Goal: Task Accomplishment & Management: Manage account settings

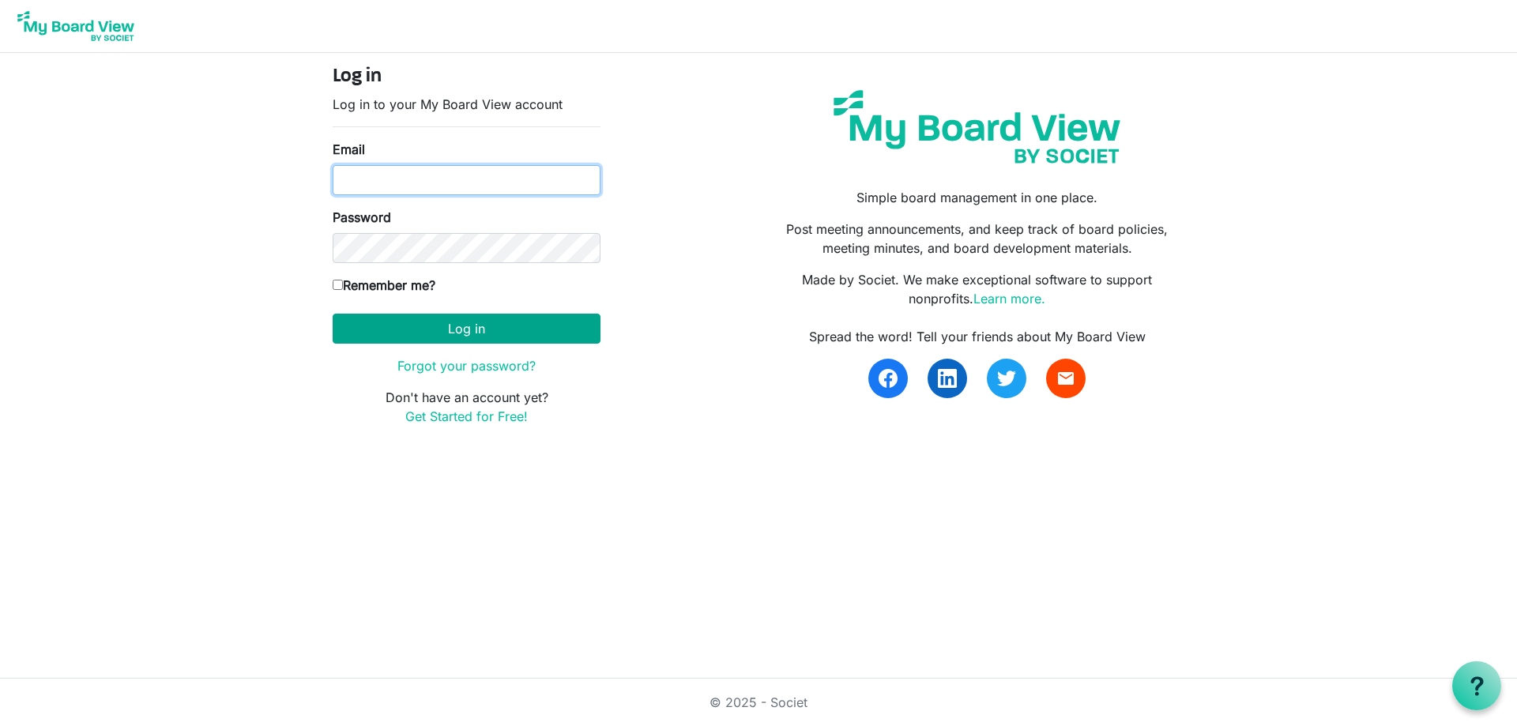
type input "dbernard@shermanchamber.us"
click at [491, 330] on button "Log in" at bounding box center [467, 329] width 268 height 30
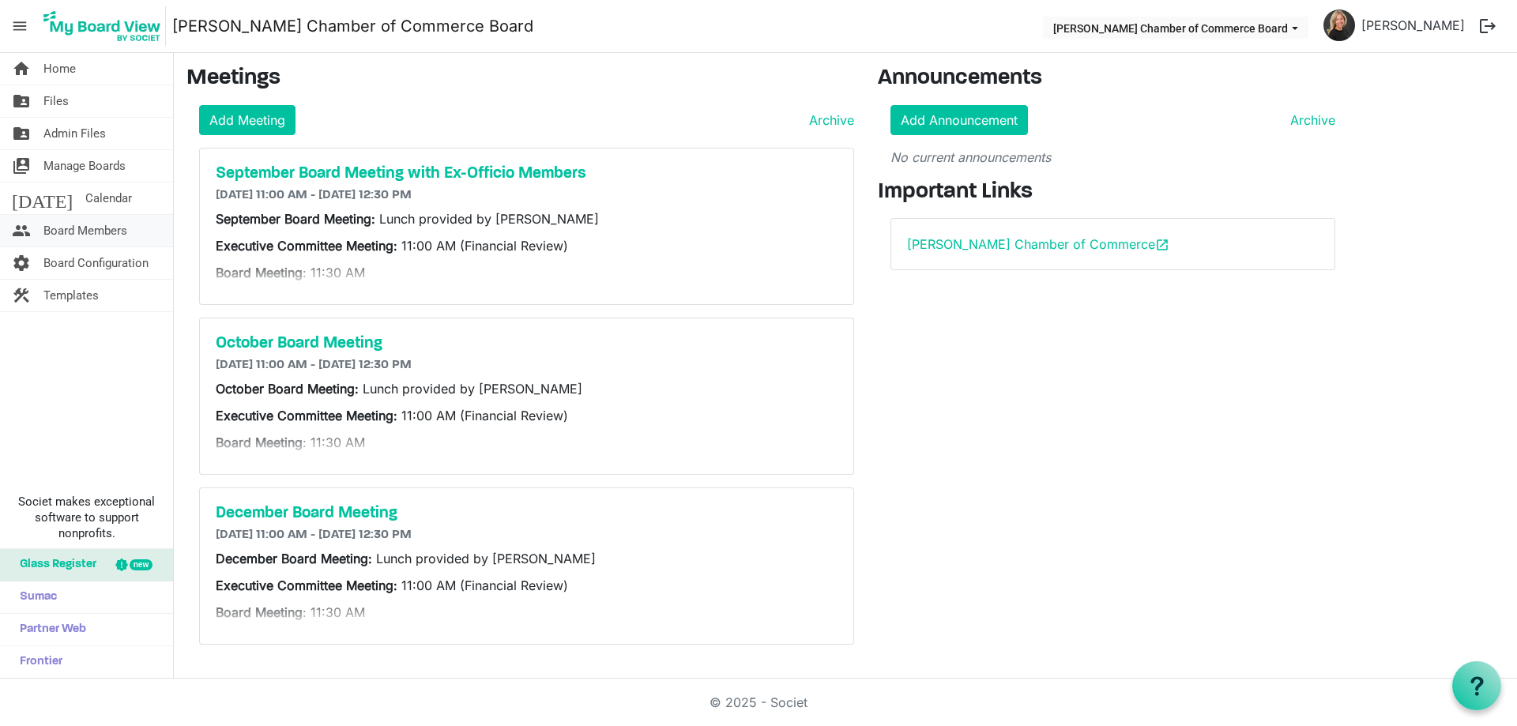
click at [103, 234] on span "Board Members" at bounding box center [85, 231] width 84 height 32
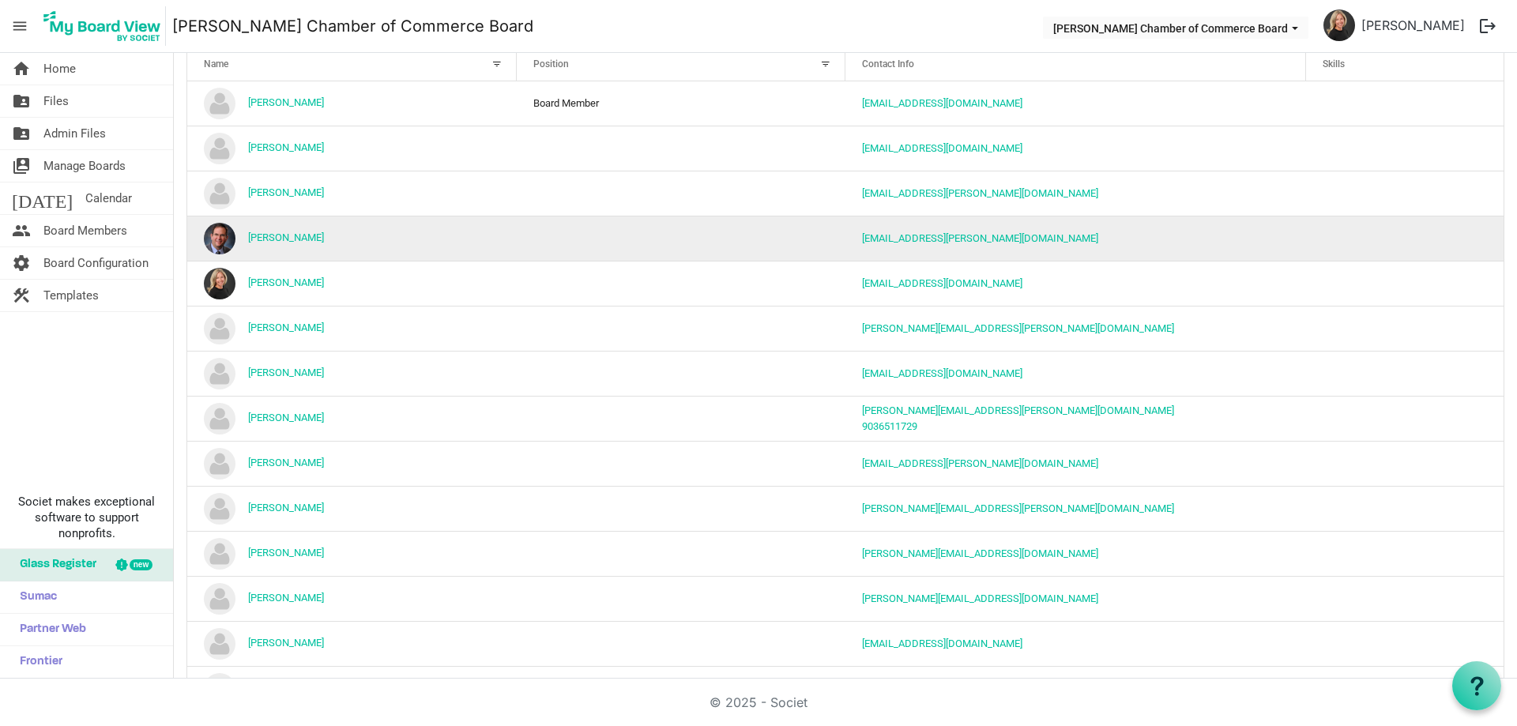
scroll to position [158, 0]
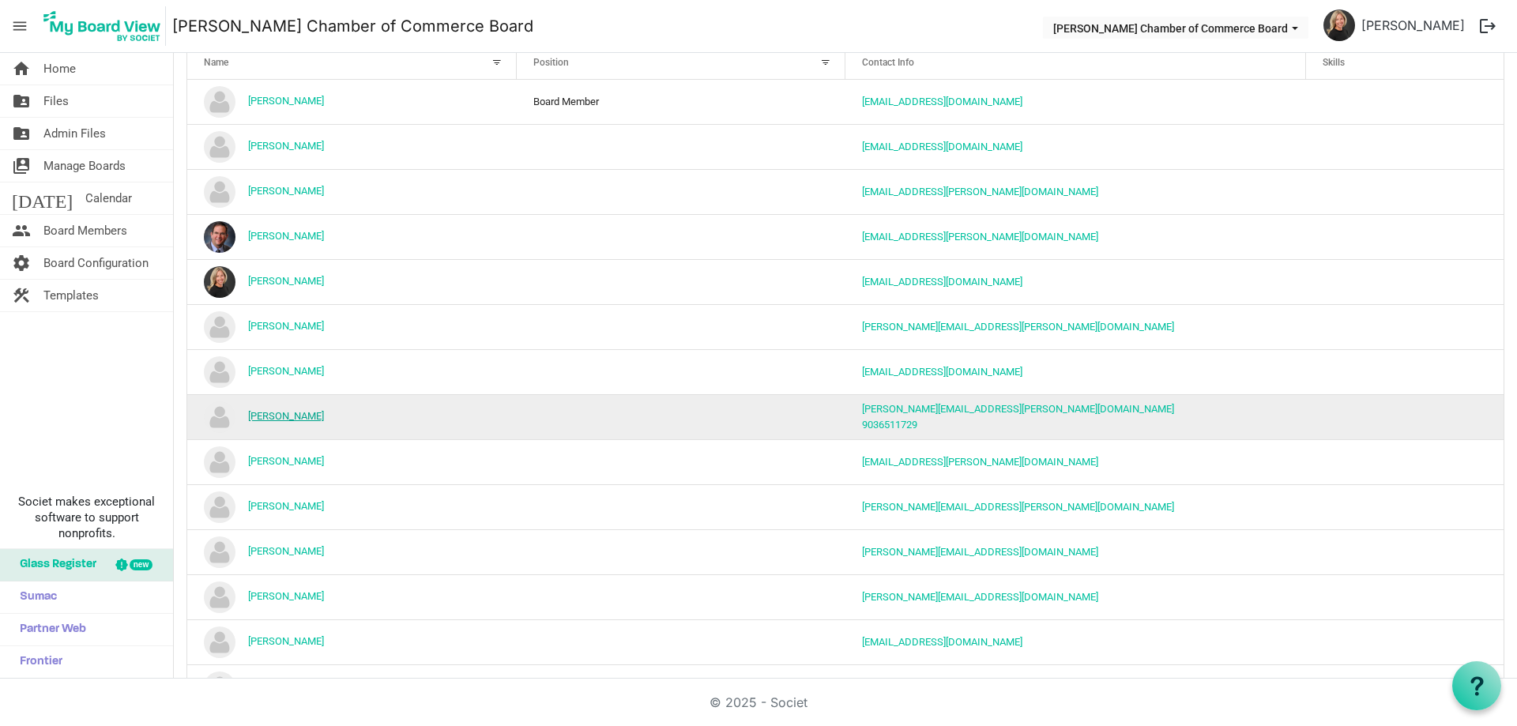
click at [276, 420] on link "[PERSON_NAME]" at bounding box center [286, 416] width 76 height 12
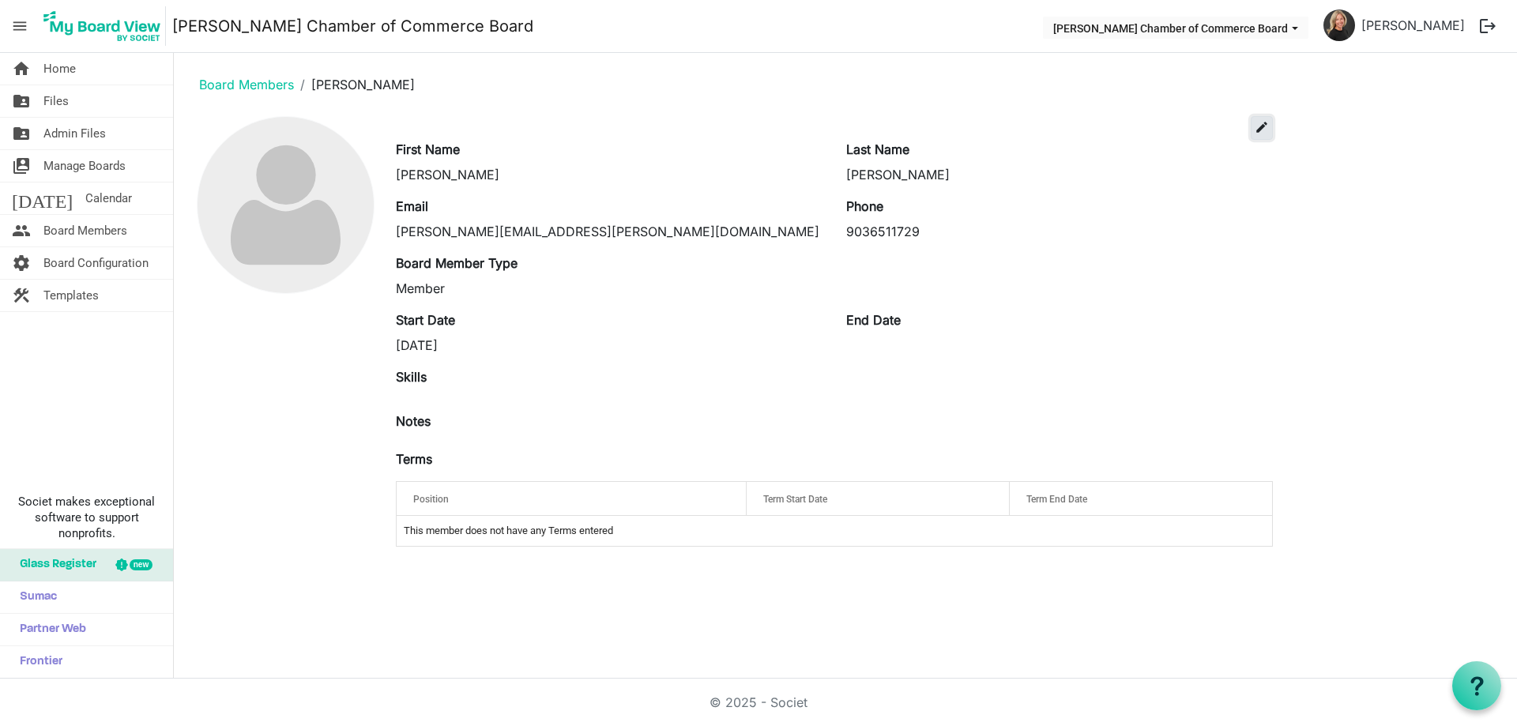
click at [1260, 125] on span "edit" at bounding box center [1261, 127] width 14 height 14
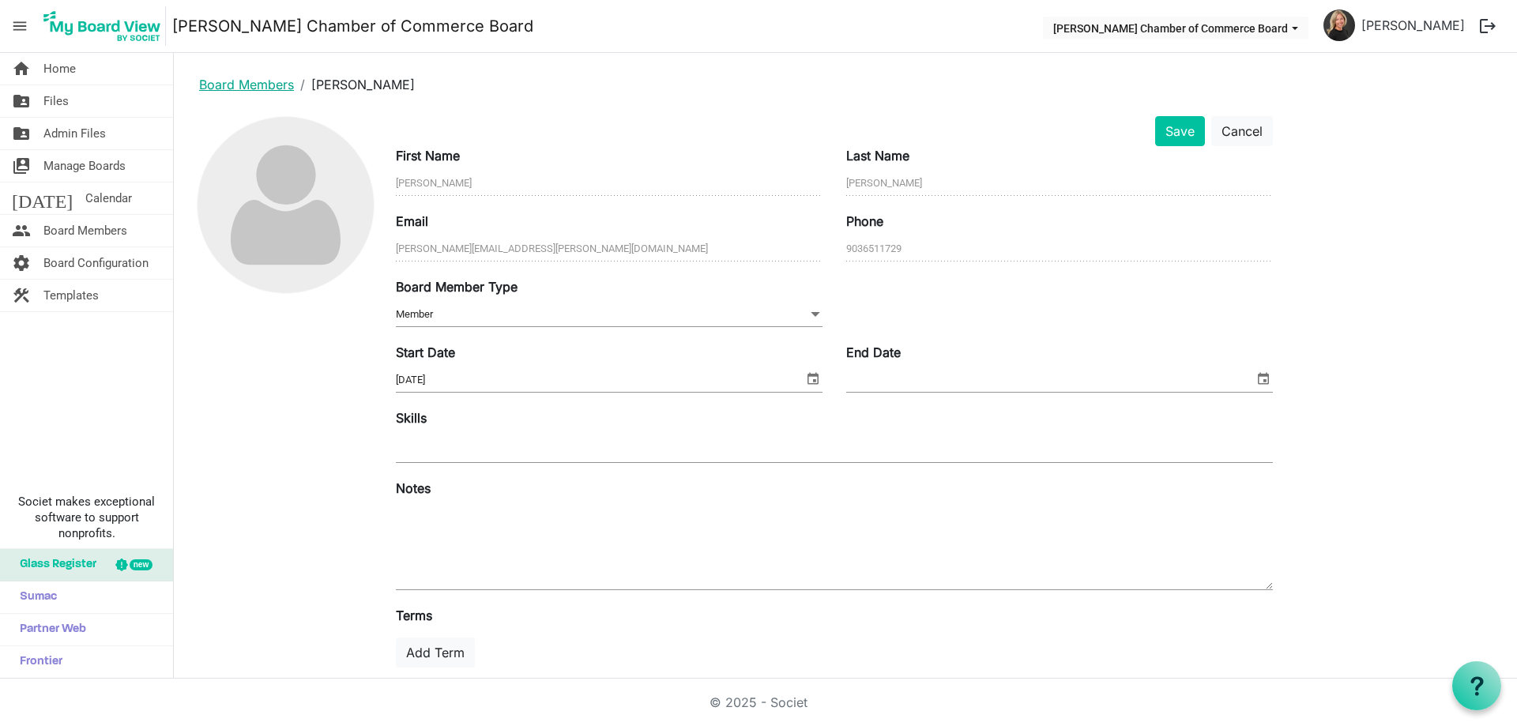
click at [252, 81] on link "Board Members" at bounding box center [246, 85] width 95 height 16
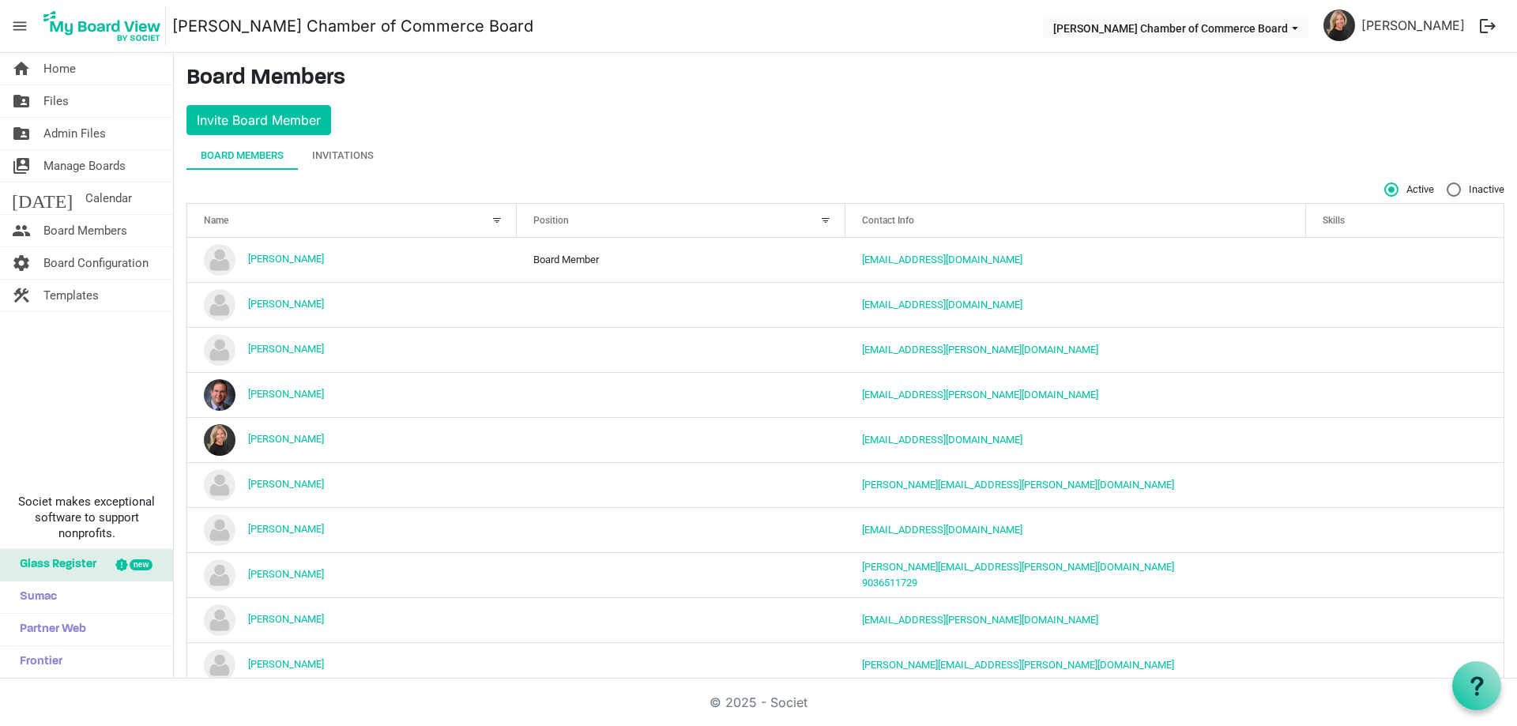
click at [1446, 186] on label "Inactive" at bounding box center [1475, 189] width 58 height 14
click at [1446, 183] on input "Inactive" at bounding box center [1446, 182] width 1 height 1
radio input "true"
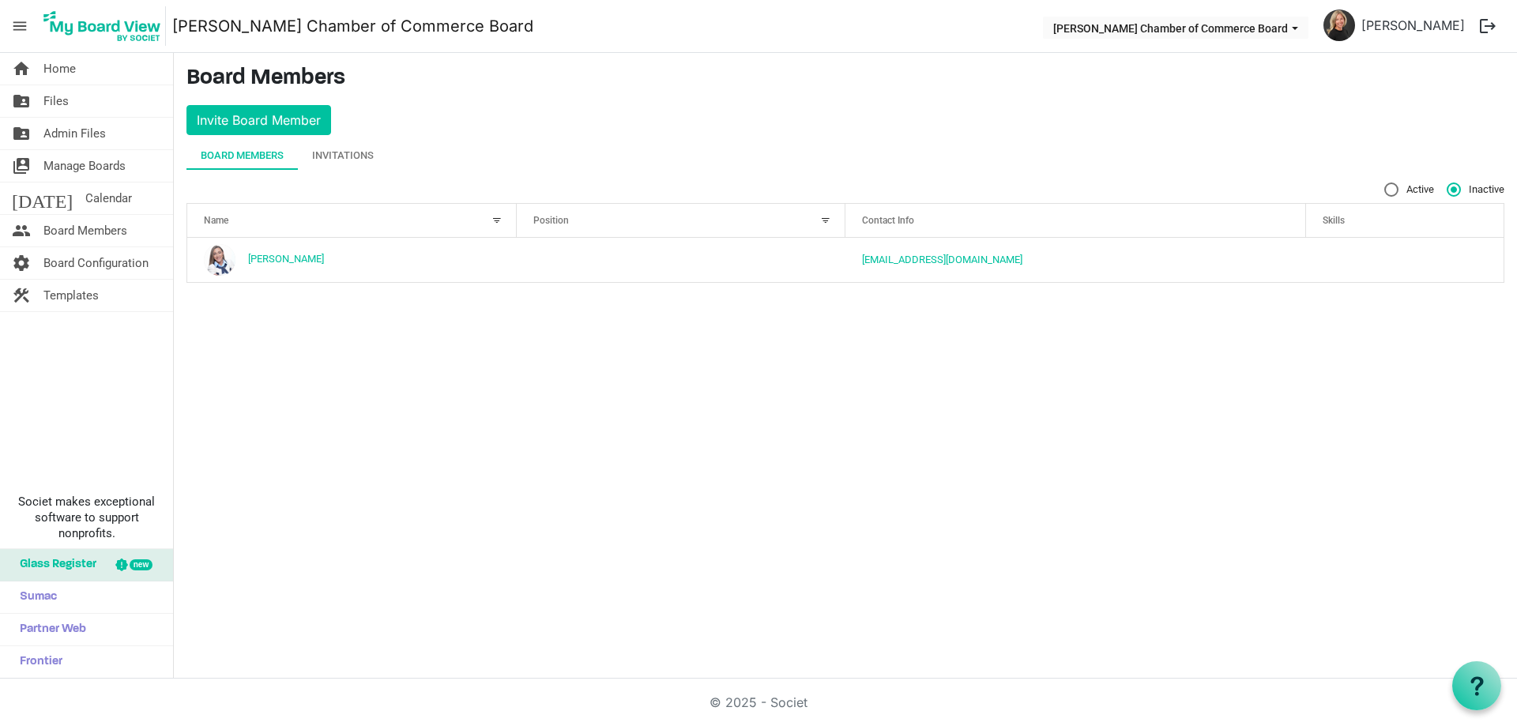
click at [1387, 190] on label "Active" at bounding box center [1409, 189] width 50 height 14
click at [1385, 183] on input "Active" at bounding box center [1384, 182] width 1 height 1
radio input "true"
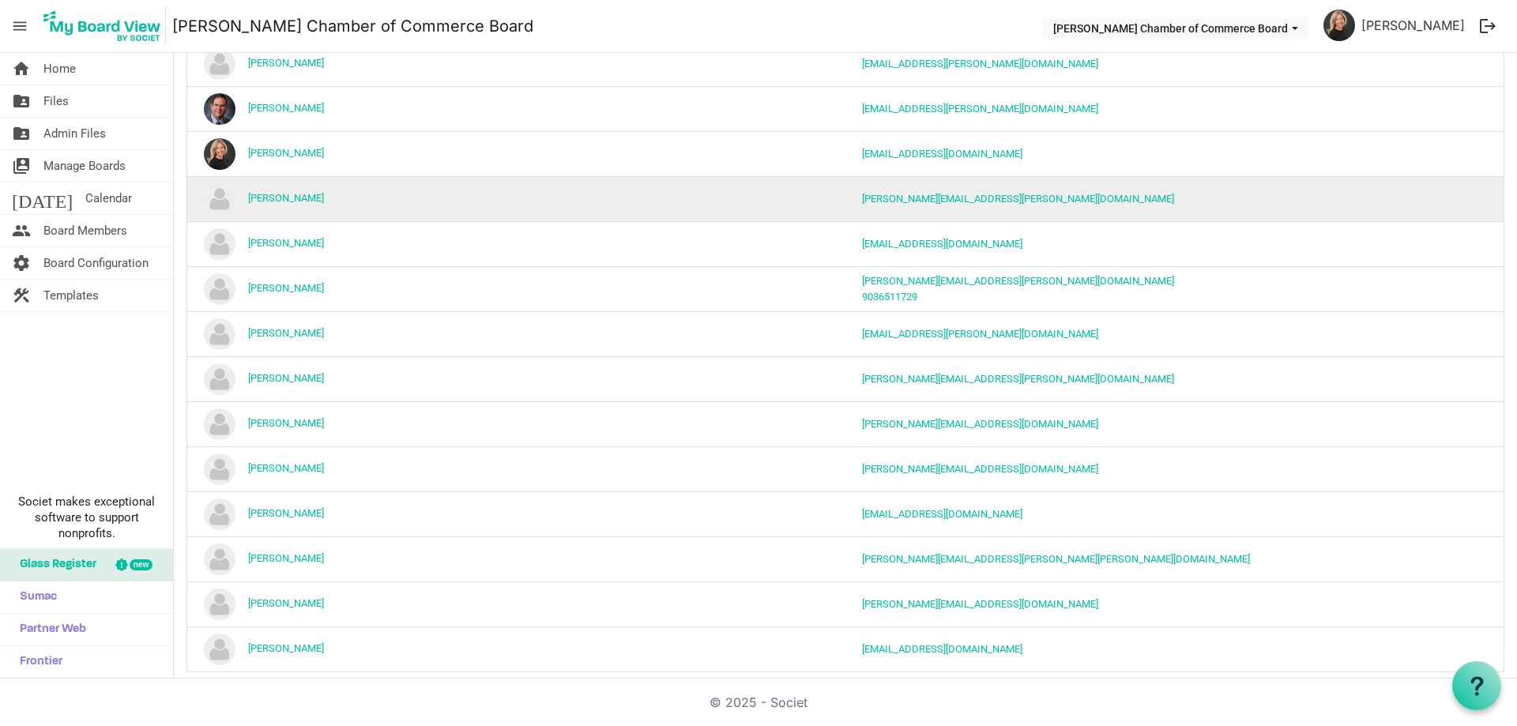
scroll to position [305, 0]
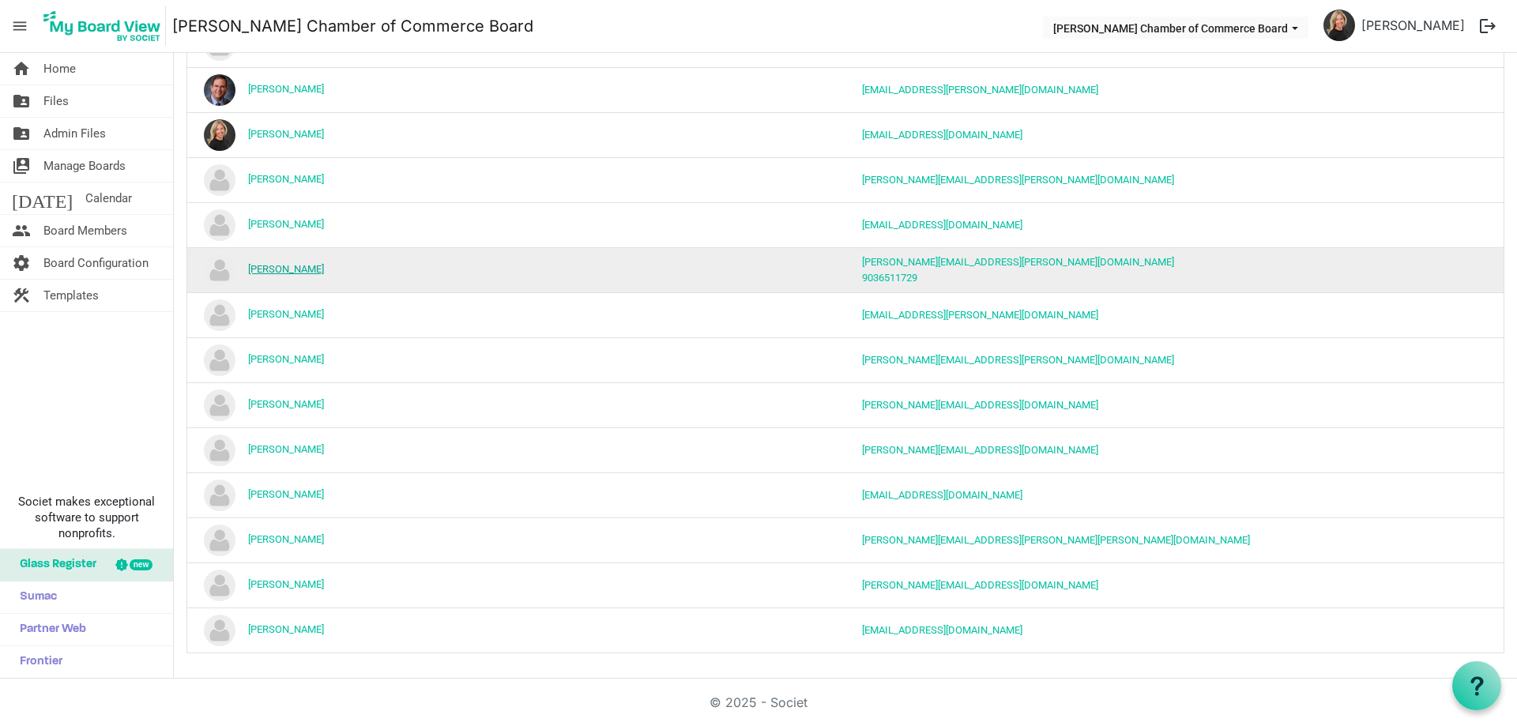
click at [274, 268] on link "Gina Clayton" at bounding box center [286, 269] width 76 height 12
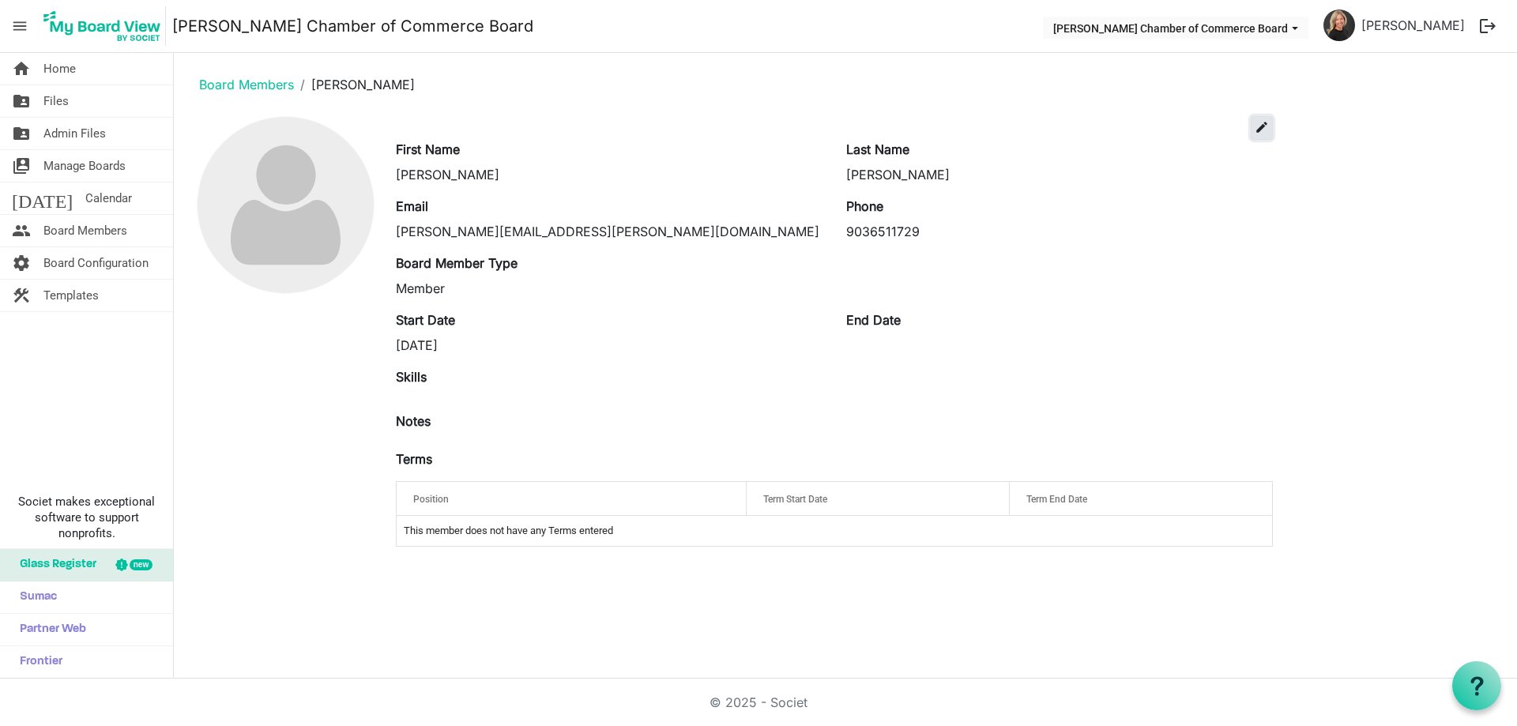
click at [1264, 126] on span "edit" at bounding box center [1261, 127] width 14 height 14
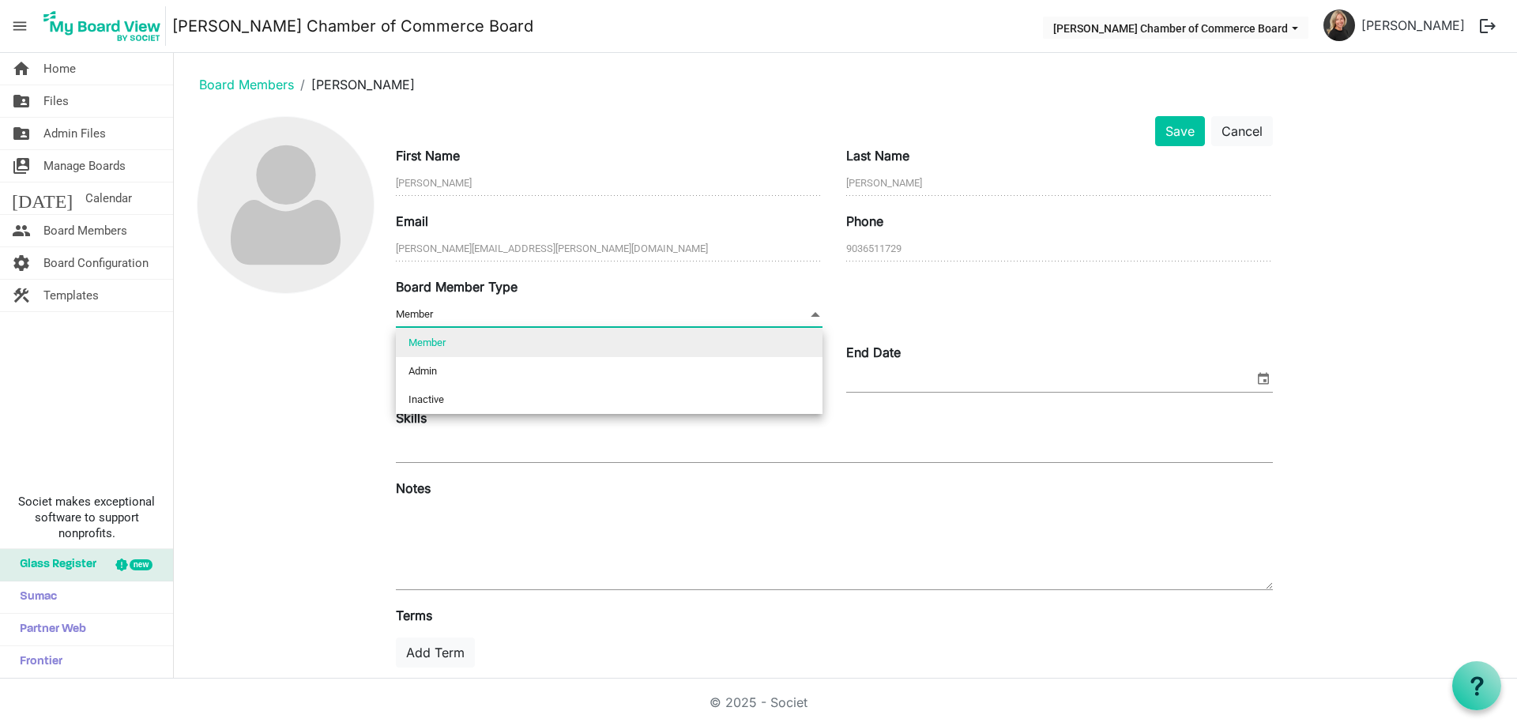
click at [796, 312] on span "Member Member" at bounding box center [609, 315] width 427 height 24
click at [645, 403] on li "Inactive" at bounding box center [609, 399] width 427 height 28
type input "Inactive"
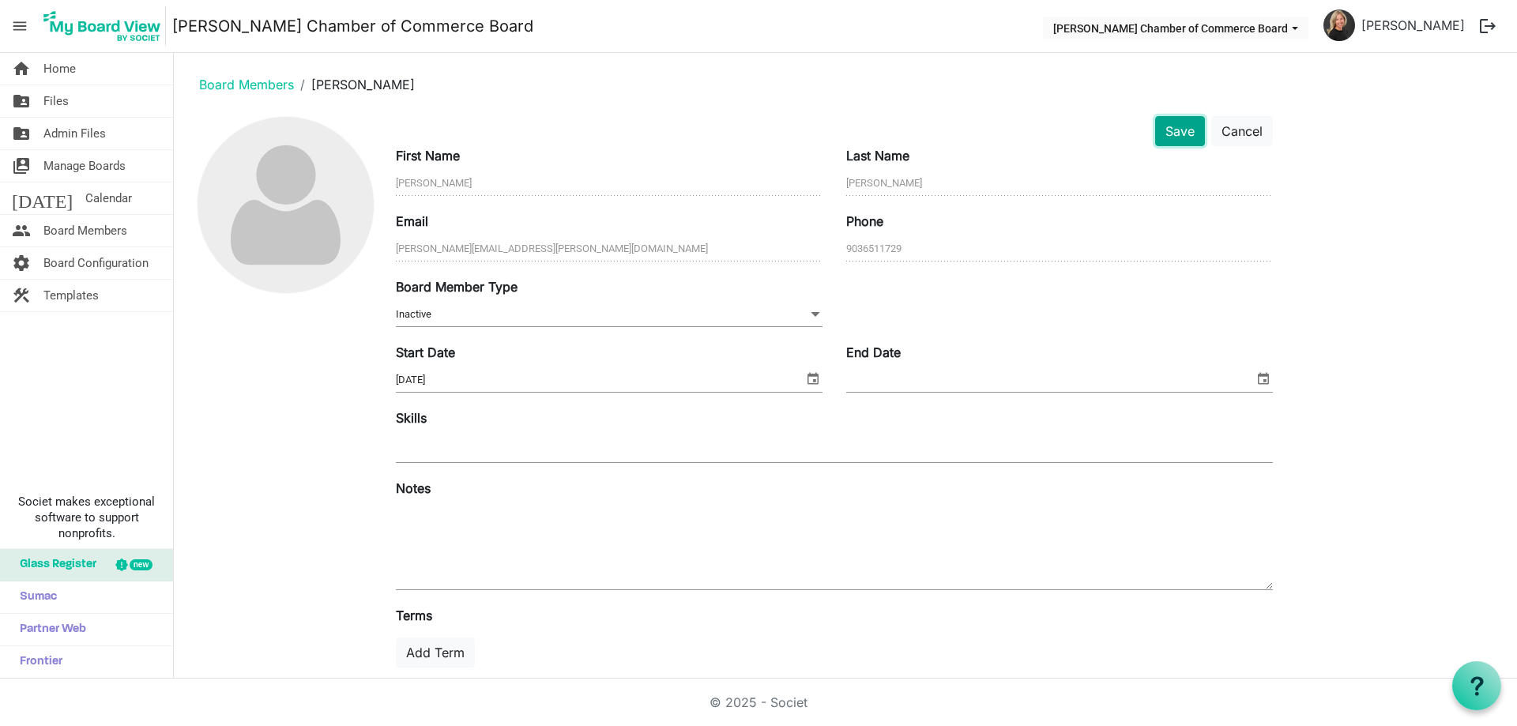
click at [1176, 122] on button "Save" at bounding box center [1180, 131] width 50 height 30
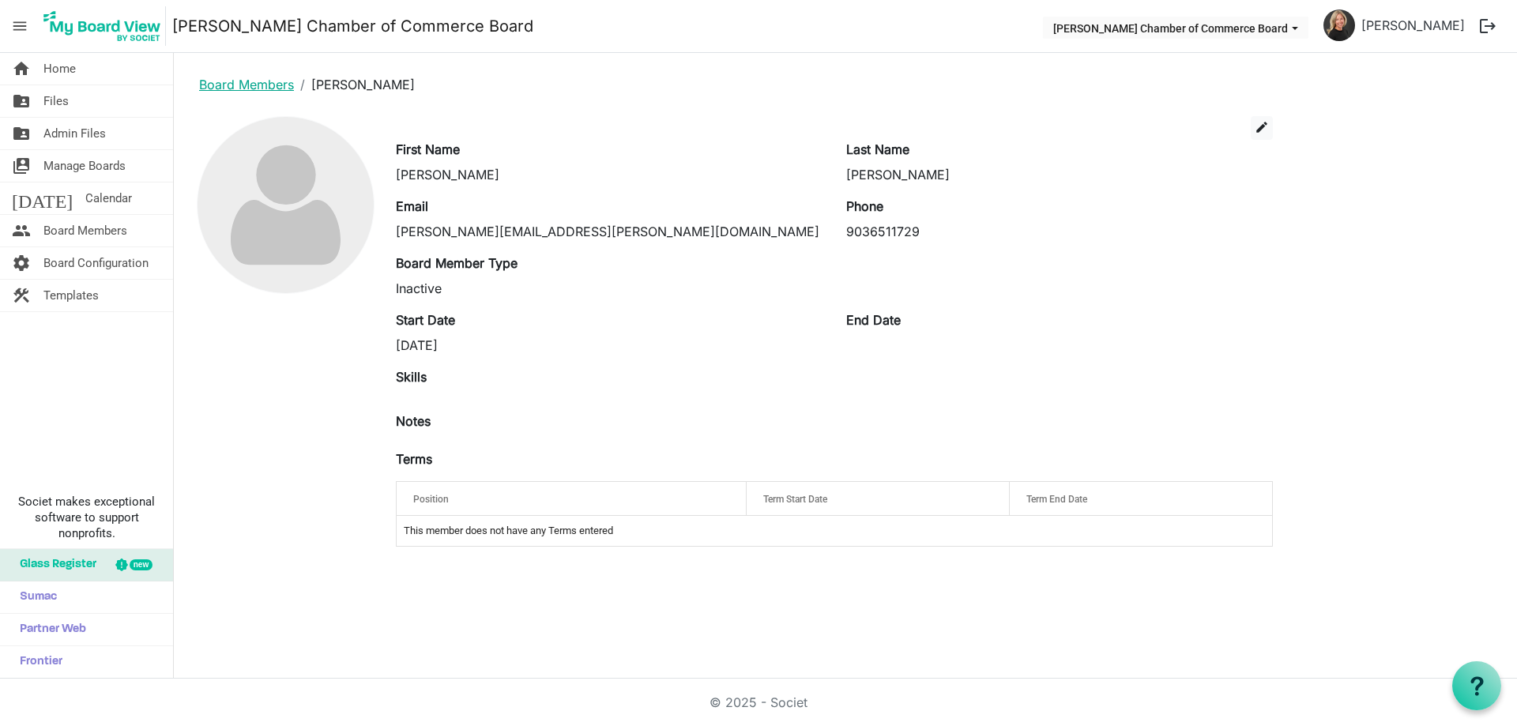
click at [261, 82] on link "Board Members" at bounding box center [246, 85] width 95 height 16
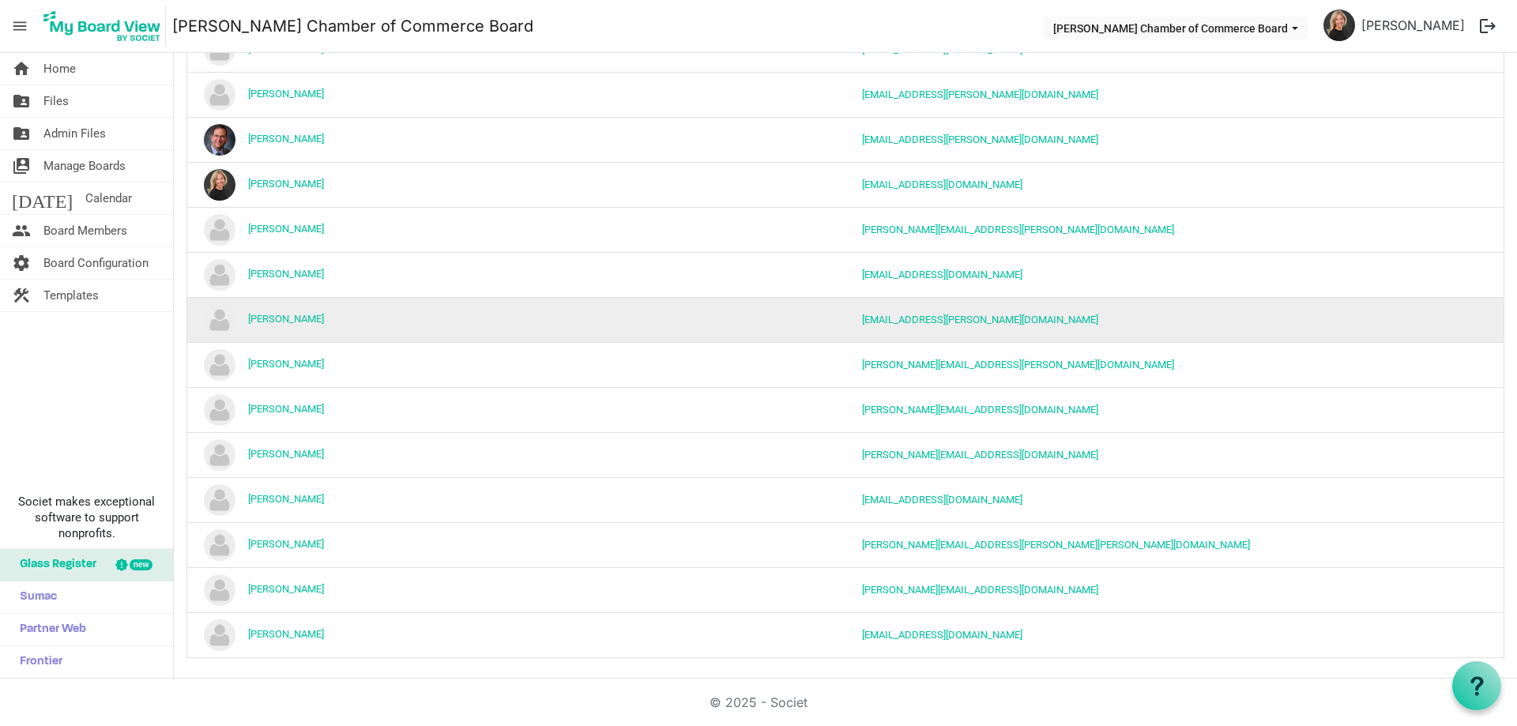
scroll to position [260, 0]
